Goal: Navigation & Orientation: Find specific page/section

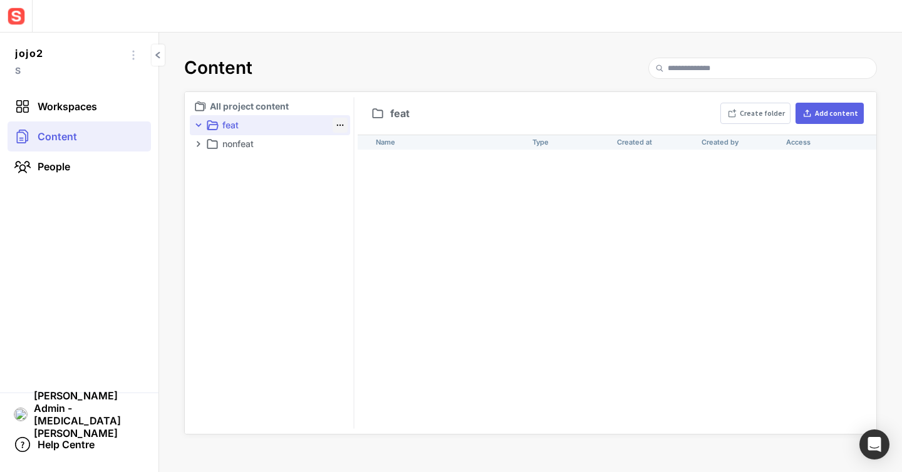
click at [342, 125] on mapp-icon at bounding box center [340, 125] width 13 height 13
click at [424, 215] on div at bounding box center [451, 236] width 902 height 472
click at [341, 123] on mapp-icon at bounding box center [340, 125] width 13 height 13
click at [383, 220] on div at bounding box center [451, 236] width 902 height 472
click at [338, 145] on mapp-icon at bounding box center [340, 144] width 13 height 13
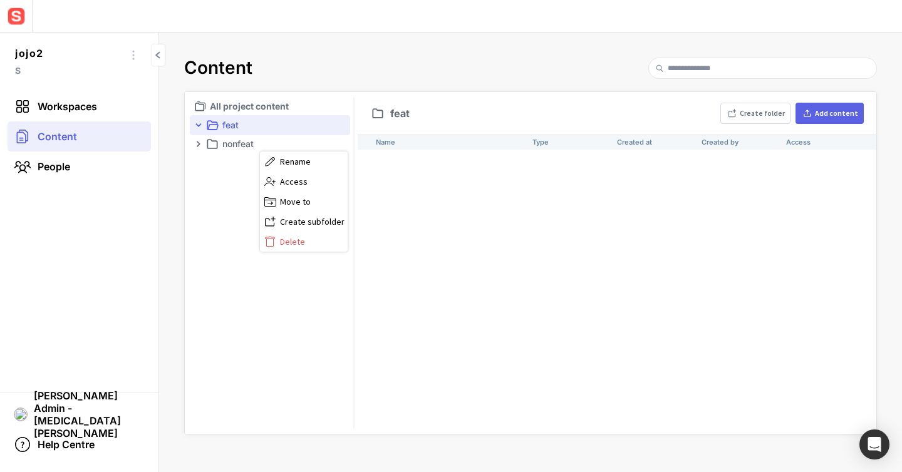
click at [449, 237] on div at bounding box center [451, 236] width 902 height 472
click at [340, 144] on mapp-icon at bounding box center [340, 144] width 13 height 13
click at [340, 125] on div at bounding box center [451, 236] width 902 height 472
click at [338, 125] on mapp-icon at bounding box center [340, 125] width 13 height 13
click at [386, 170] on div at bounding box center [451, 236] width 902 height 472
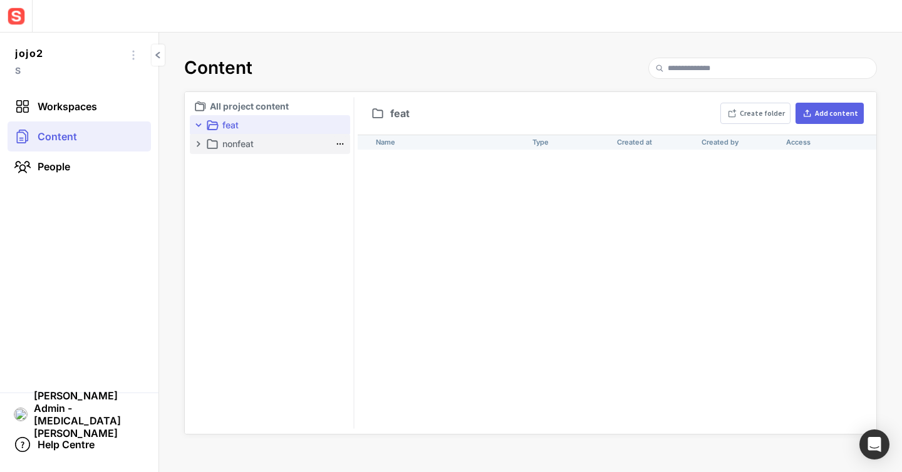
click at [338, 142] on mapp-icon at bounding box center [340, 144] width 13 height 13
click at [378, 174] on div at bounding box center [451, 236] width 902 height 472
click at [341, 122] on mapp-icon at bounding box center [340, 125] width 13 height 13
click at [378, 174] on div at bounding box center [451, 236] width 902 height 472
click at [340, 145] on mapp-icon at bounding box center [340, 144] width 13 height 13
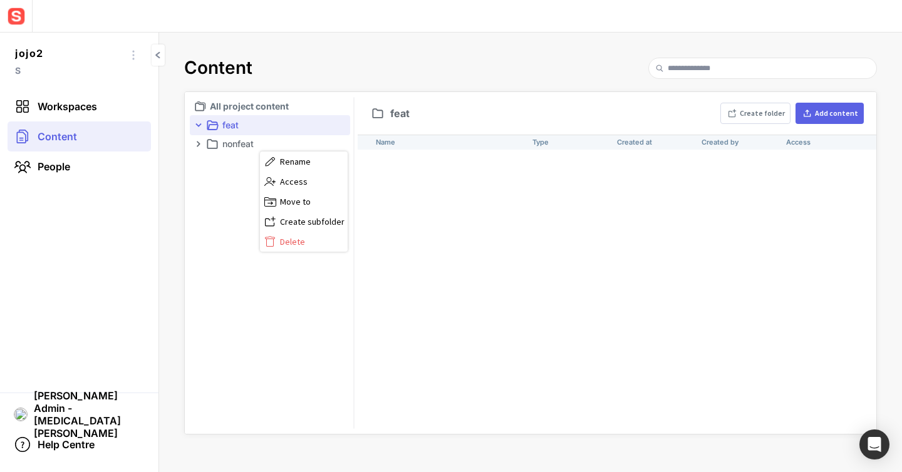
click at [373, 170] on div at bounding box center [451, 236] width 902 height 472
